Goal: Navigation & Orientation: Go to known website

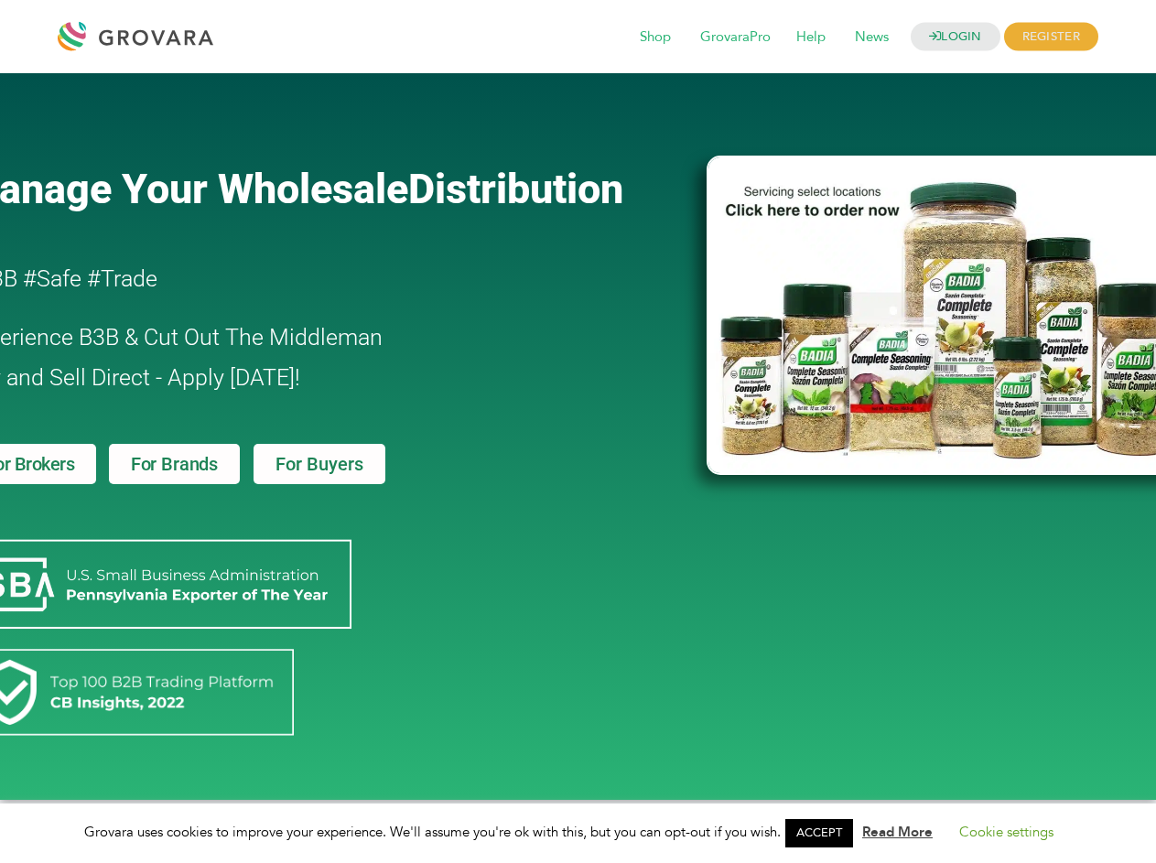
click at [824, 833] on link "ACCEPT" at bounding box center [819, 833] width 68 height 28
